Goal: Task Accomplishment & Management: Manage account settings

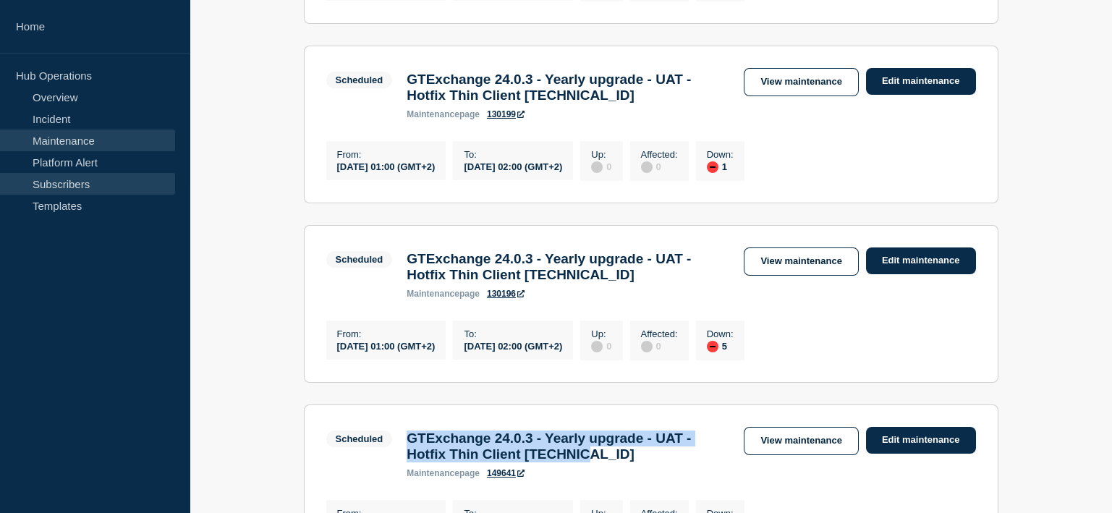
click at [61, 185] on link "Subscribers" at bounding box center [87, 184] width 175 height 22
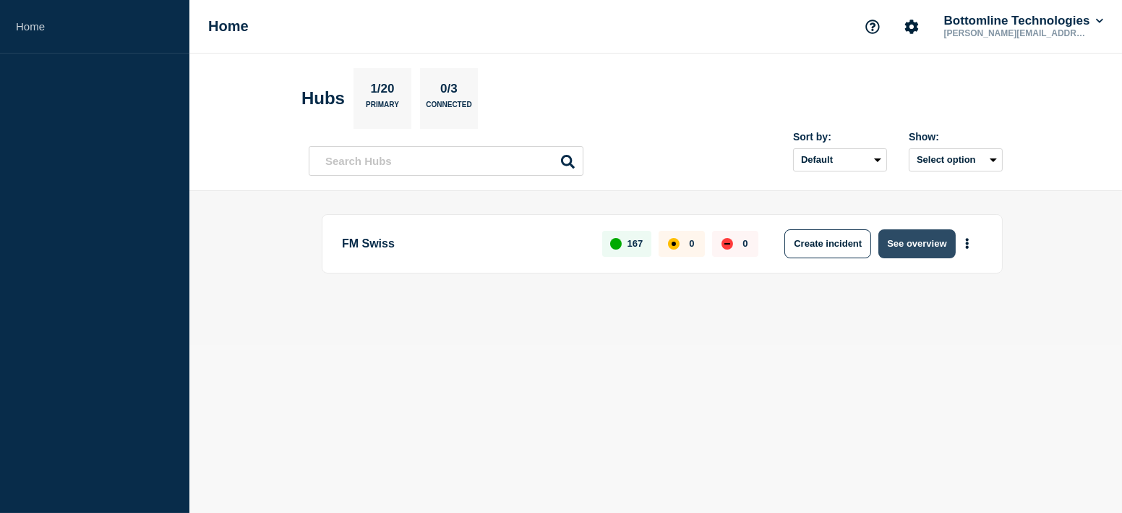
click at [913, 242] on button "See overview" at bounding box center [917, 243] width 77 height 29
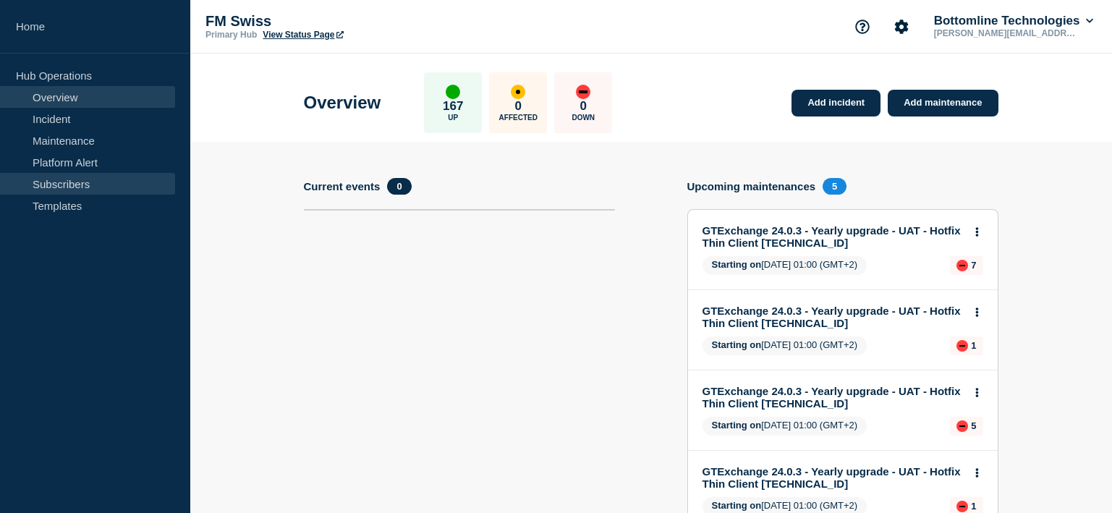
click at [94, 179] on link "Subscribers" at bounding box center [87, 184] width 175 height 22
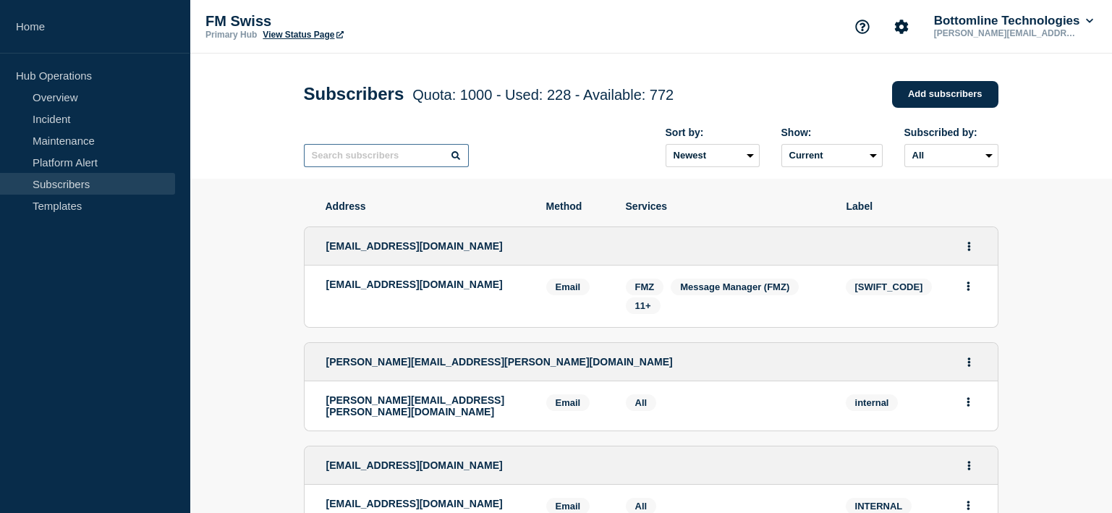
click at [371, 163] on input "text" at bounding box center [386, 155] width 165 height 23
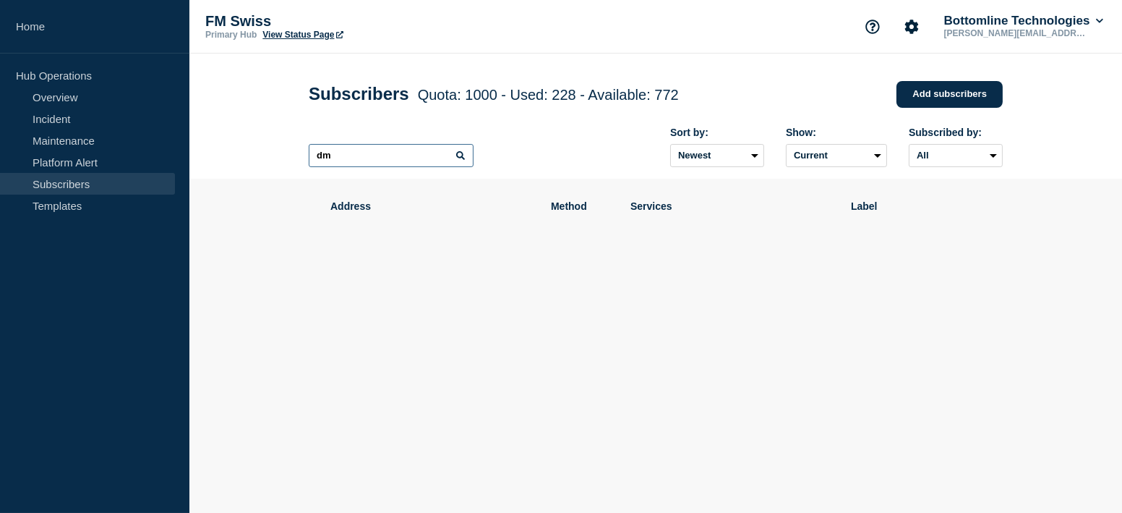
type input "d"
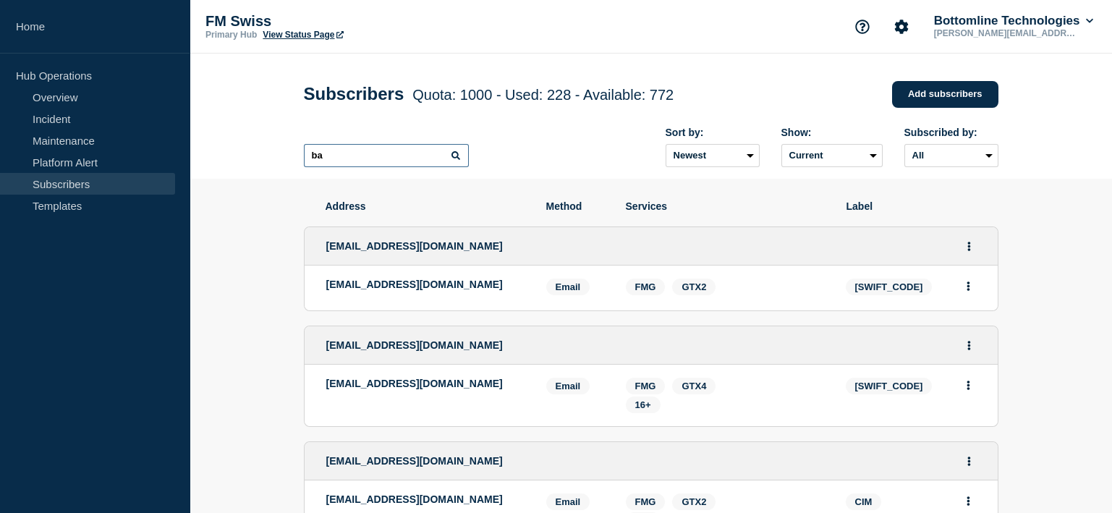
type input "b"
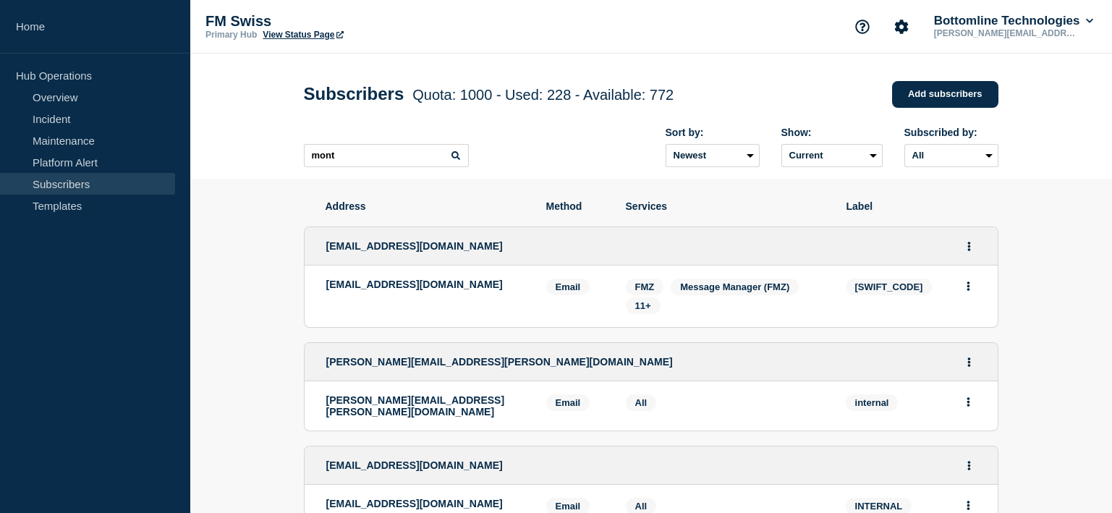
click at [453, 159] on icon at bounding box center [455, 155] width 9 height 9
click at [454, 159] on icon at bounding box center [455, 155] width 9 height 9
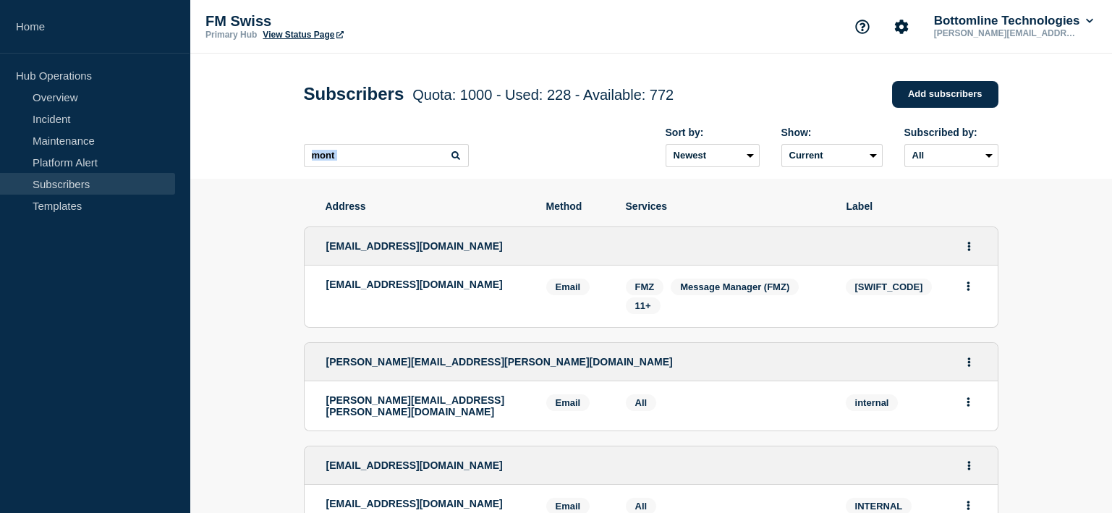
click at [454, 159] on icon at bounding box center [455, 155] width 9 height 9
click at [426, 166] on input "mont" at bounding box center [386, 155] width 165 height 23
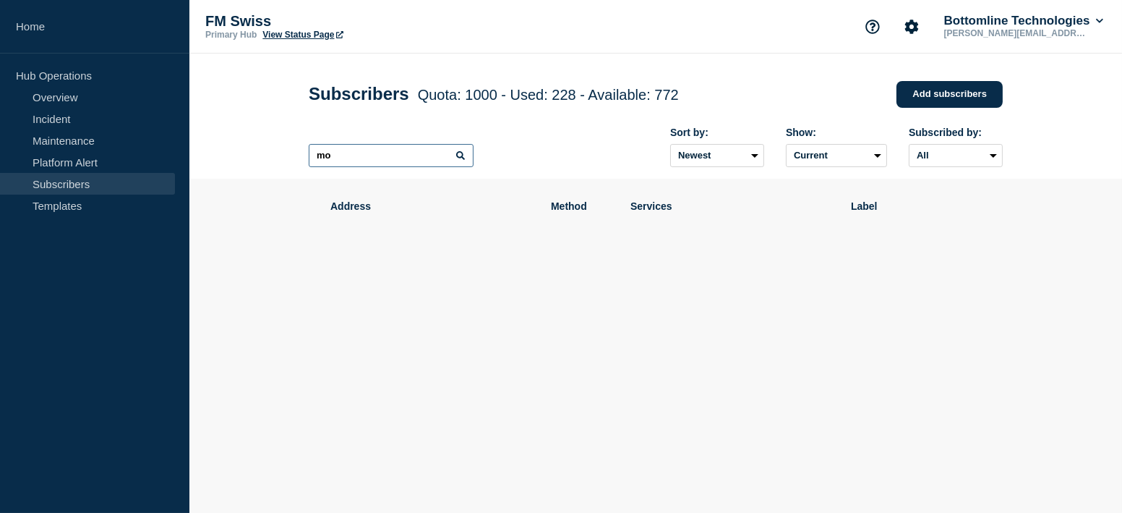
type input "m"
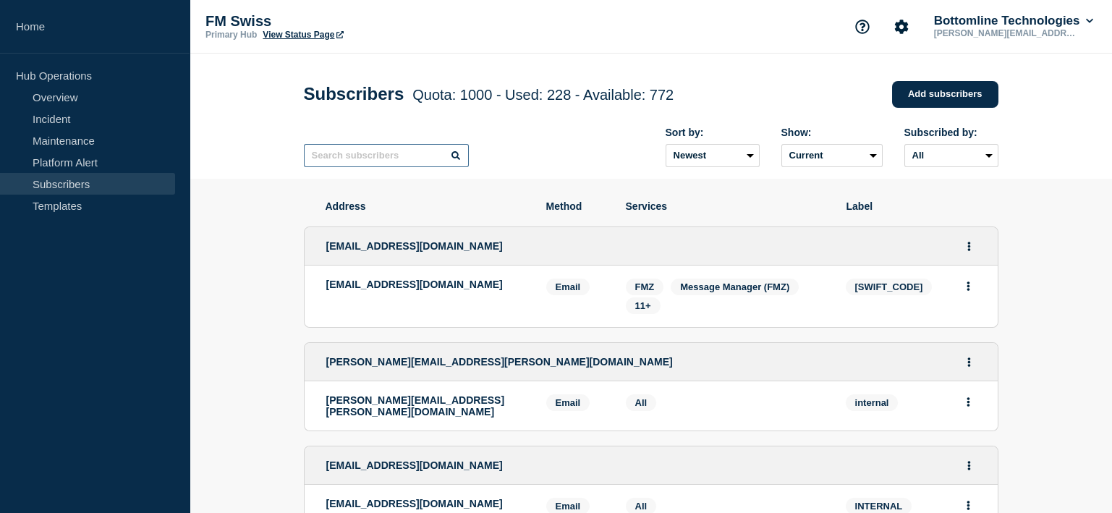
click at [381, 151] on input "text" at bounding box center [386, 155] width 165 height 23
type input "med"
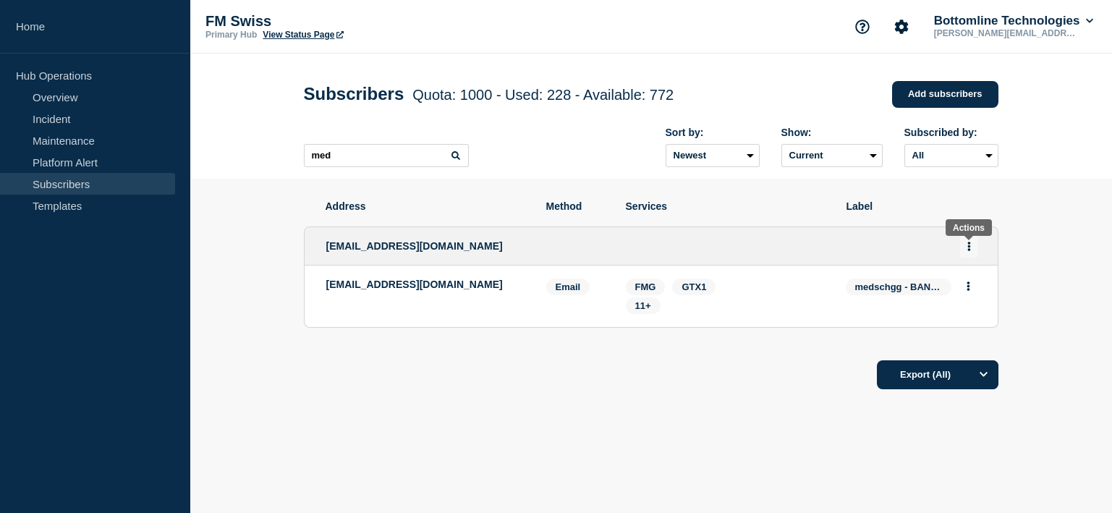
click at [970, 248] on icon "Actions" at bounding box center [969, 246] width 4 height 9
click at [693, 423] on div "Address Method Services Label [EMAIL_ADDRESS][DOMAIN_NAME] Edit Delete Share li…" at bounding box center [651, 339] width 694 height 320
click at [915, 288] on span "medschgg - BANKMED" at bounding box center [898, 286] width 106 height 17
click at [968, 286] on icon "Actions" at bounding box center [967, 285] width 3 height 9
click at [497, 323] on li "[EMAIL_ADDRESS][DOMAIN_NAME] Email Email: [EMAIL_ADDRESS][DOMAIN_NAME] medschgg…" at bounding box center [650, 295] width 693 height 61
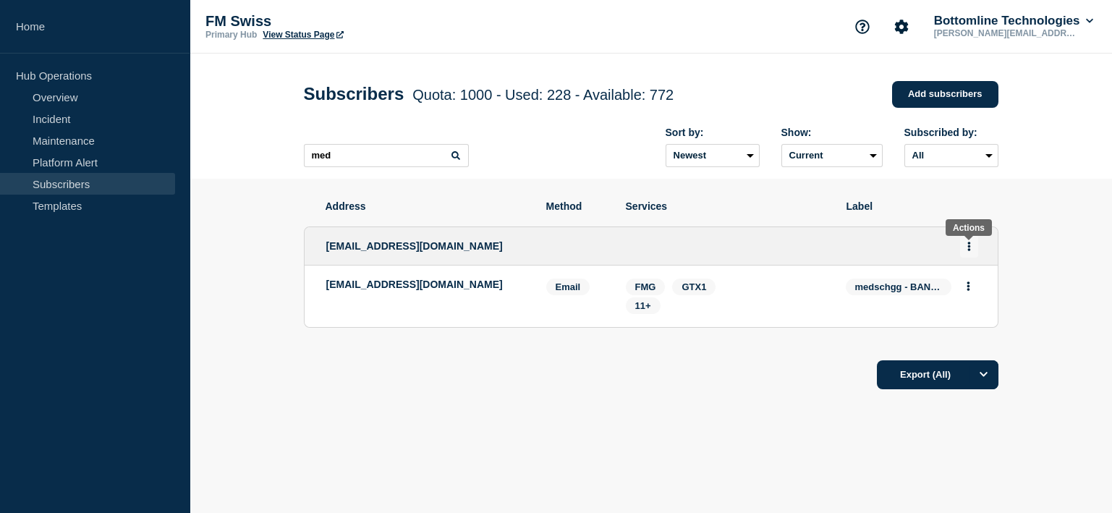
click at [966, 250] on button "Actions" at bounding box center [969, 246] width 18 height 22
click at [965, 288] on link "Edit" at bounding box center [963, 287] width 16 height 11
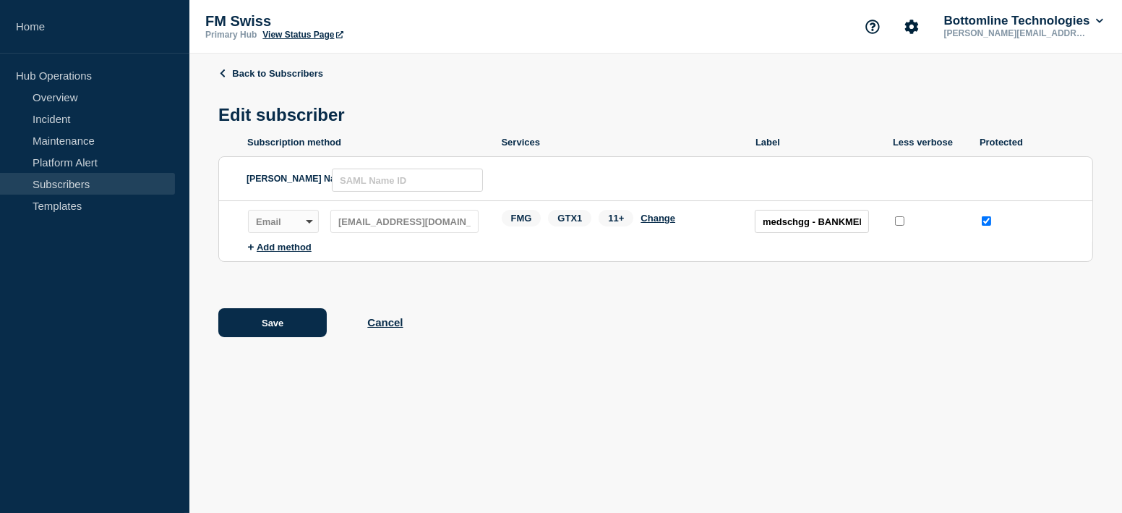
click at [385, 333] on div "Save Cancel" at bounding box center [655, 322] width 875 height 29
click at [393, 320] on button "Cancel" at bounding box center [384, 322] width 35 height 12
